Goal: Find specific page/section: Find specific page/section

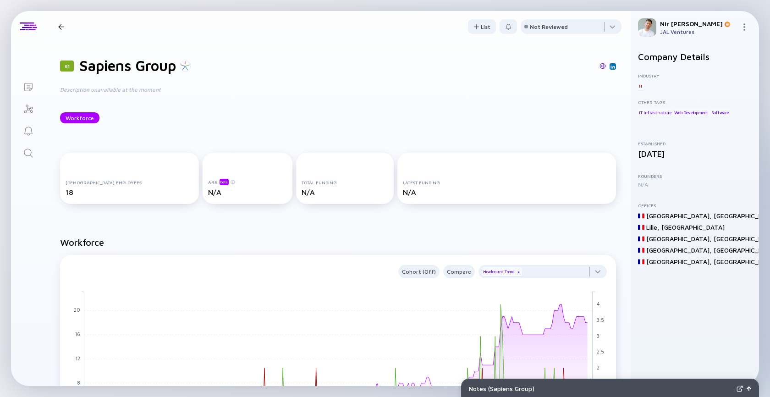
scroll to position [8, 0]
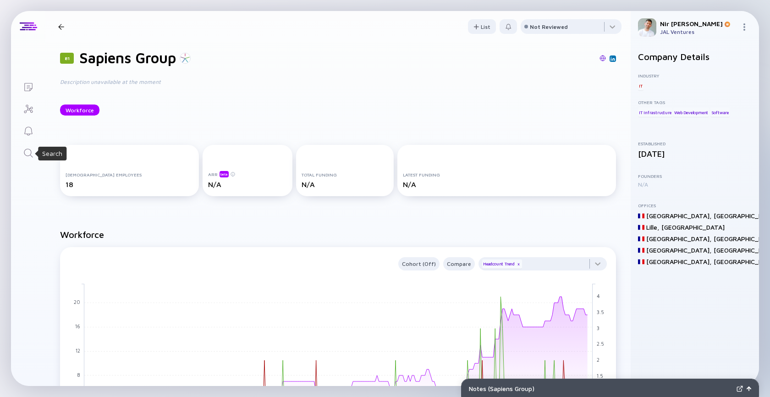
click at [34, 158] on link "Search" at bounding box center [28, 152] width 34 height 22
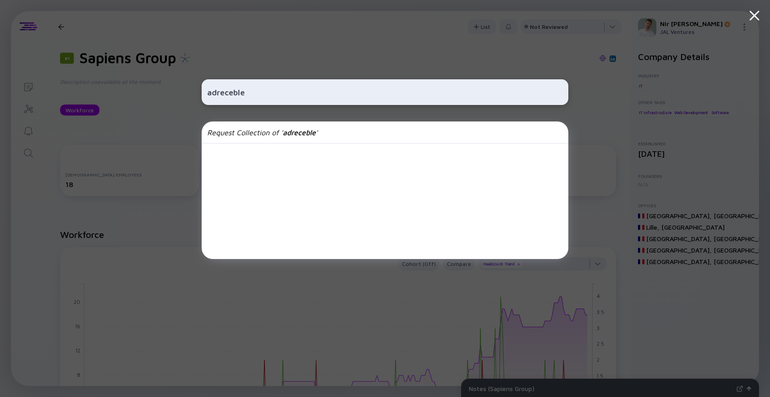
click at [243, 92] on input "adreceble" at bounding box center [385, 92] width 356 height 17
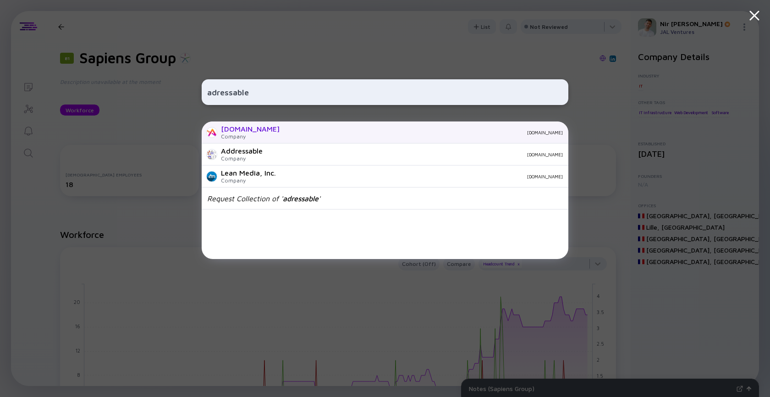
type input "adressable"
click at [264, 133] on div "[DOMAIN_NAME]" at bounding box center [250, 129] width 59 height 8
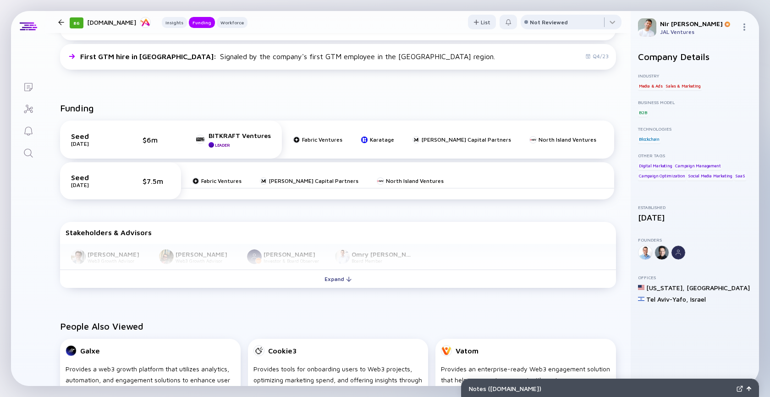
scroll to position [342, 0]
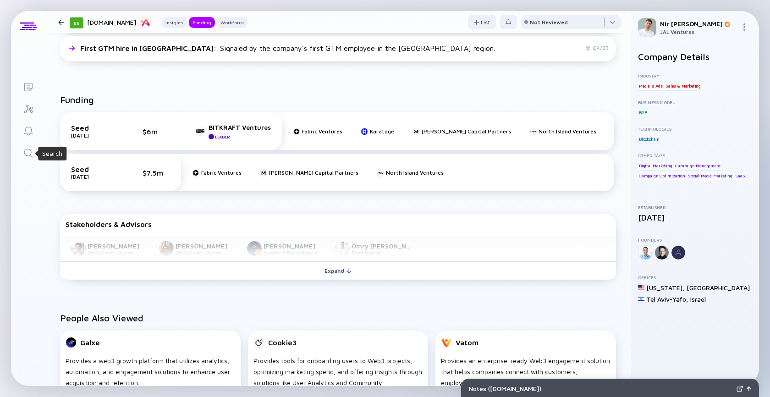
click at [28, 154] on icon "Search" at bounding box center [28, 153] width 11 height 11
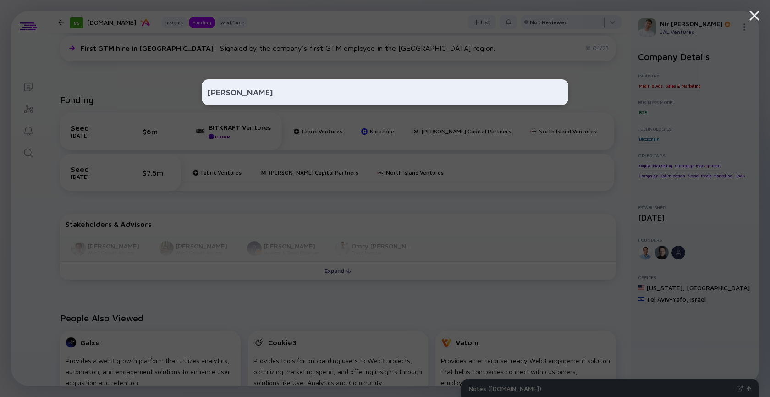
type input "ד"
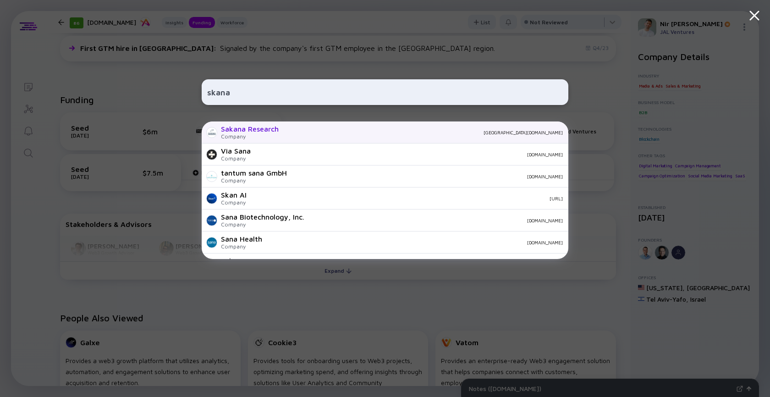
type input "skana"
click at [301, 134] on div "[GEOGRAPHIC_DATA][DOMAIN_NAME]" at bounding box center [424, 133] width 277 height 6
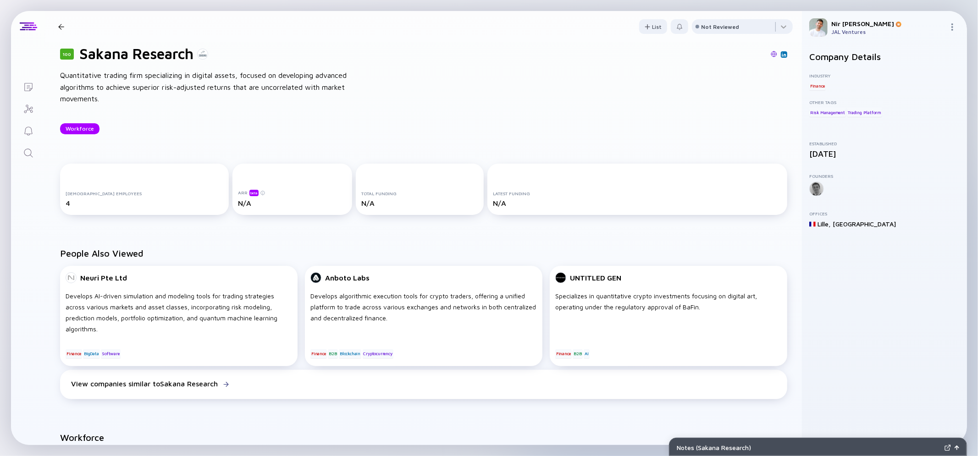
scroll to position [12, 0]
click at [27, 154] on icon "Search" at bounding box center [28, 153] width 11 height 11
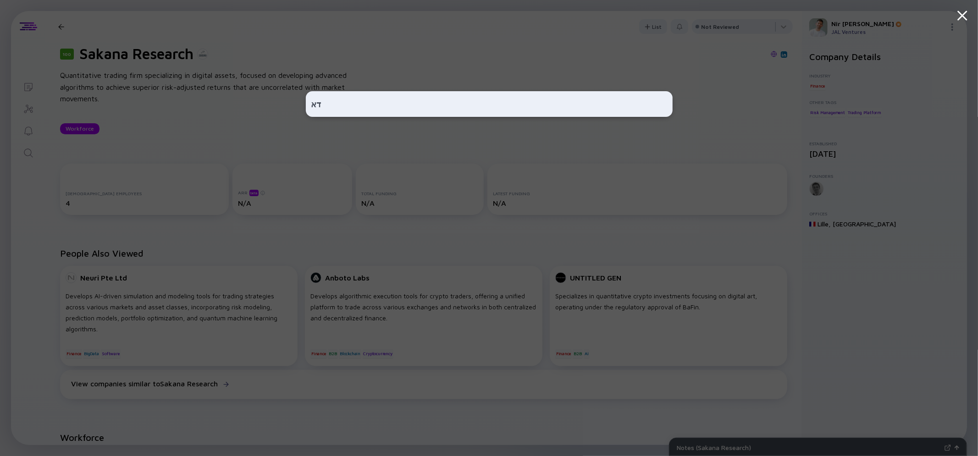
type input "ד"
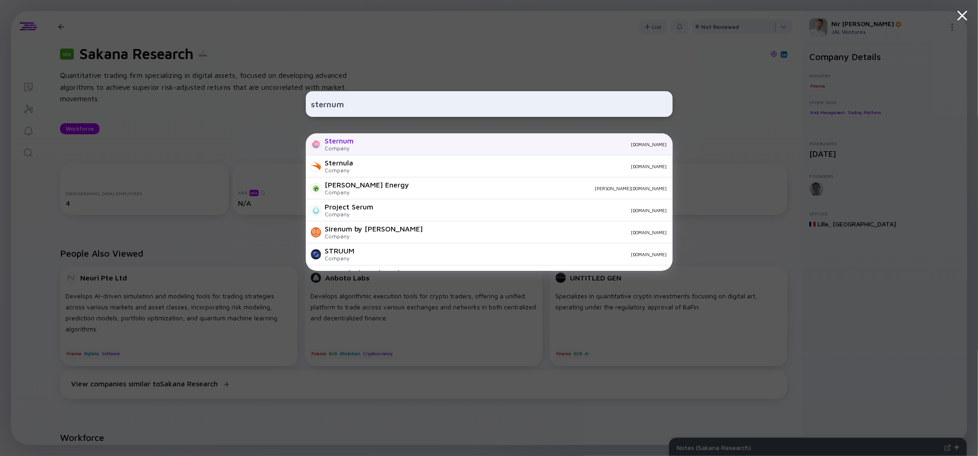
type input "sternum"
click at [350, 145] on div "Sternum" at bounding box center [339, 141] width 29 height 8
